Goal: Transaction & Acquisition: Subscribe to service/newsletter

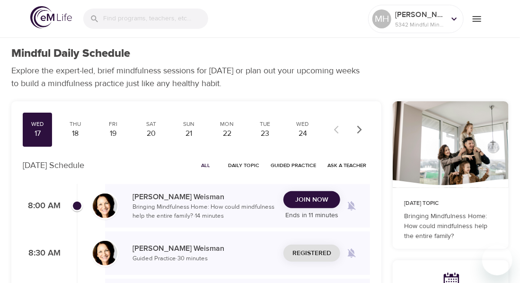
click at [308, 204] on span "Join Now" at bounding box center [311, 200] width 33 height 12
click at [318, 208] on button "Join Now" at bounding box center [311, 200] width 57 height 18
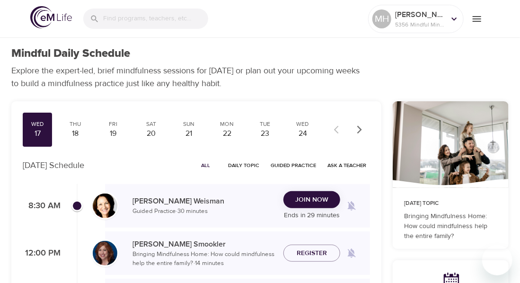
click at [304, 200] on span "Join Now" at bounding box center [311, 200] width 33 height 12
